Goal: Navigation & Orientation: Find specific page/section

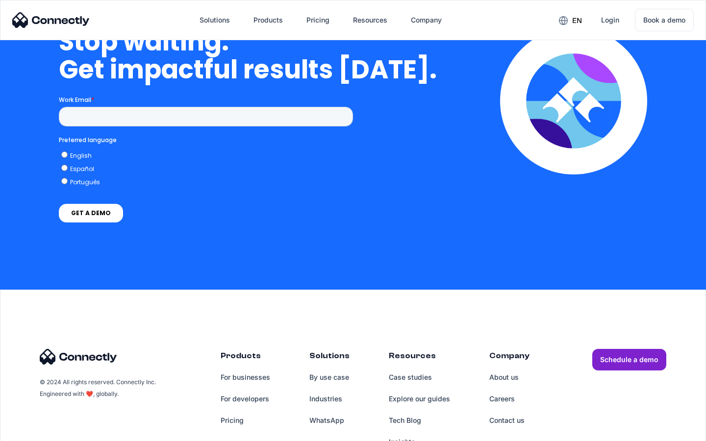
scroll to position [4030, 0]
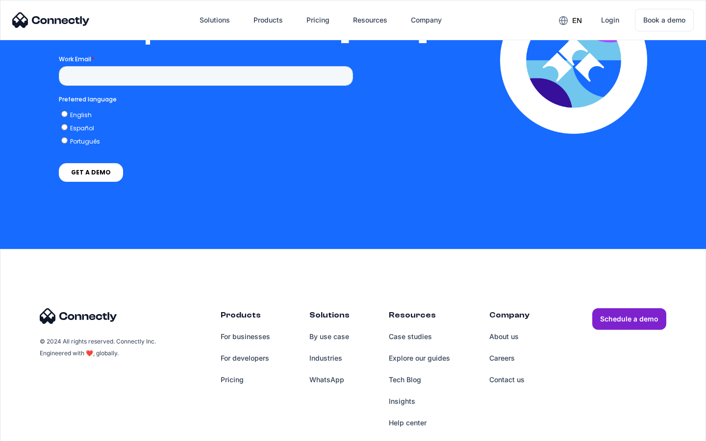
scroll to position [2142, 0]
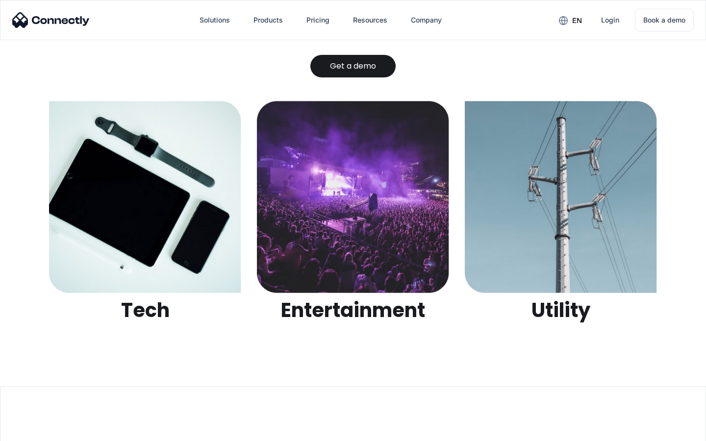
scroll to position [3091, 0]
